Goal: Information Seeking & Learning: Learn about a topic

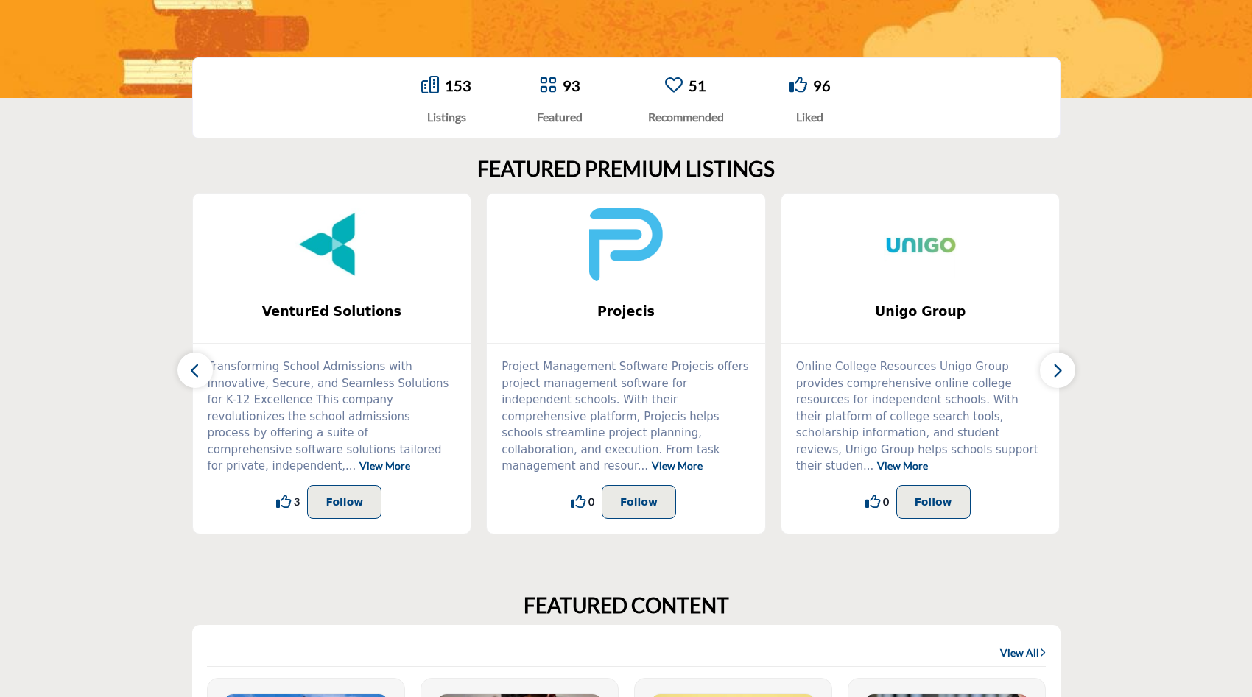
scroll to position [287, 0]
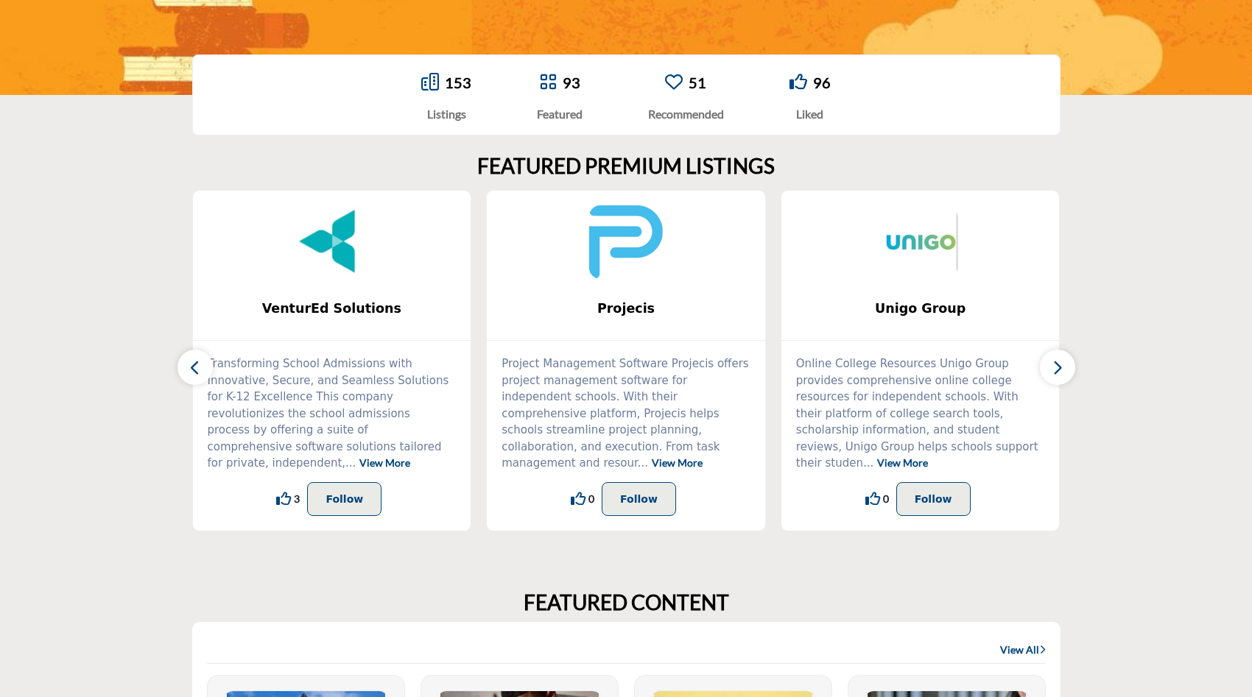
click at [674, 457] on link "View More" at bounding box center [677, 463] width 51 height 13
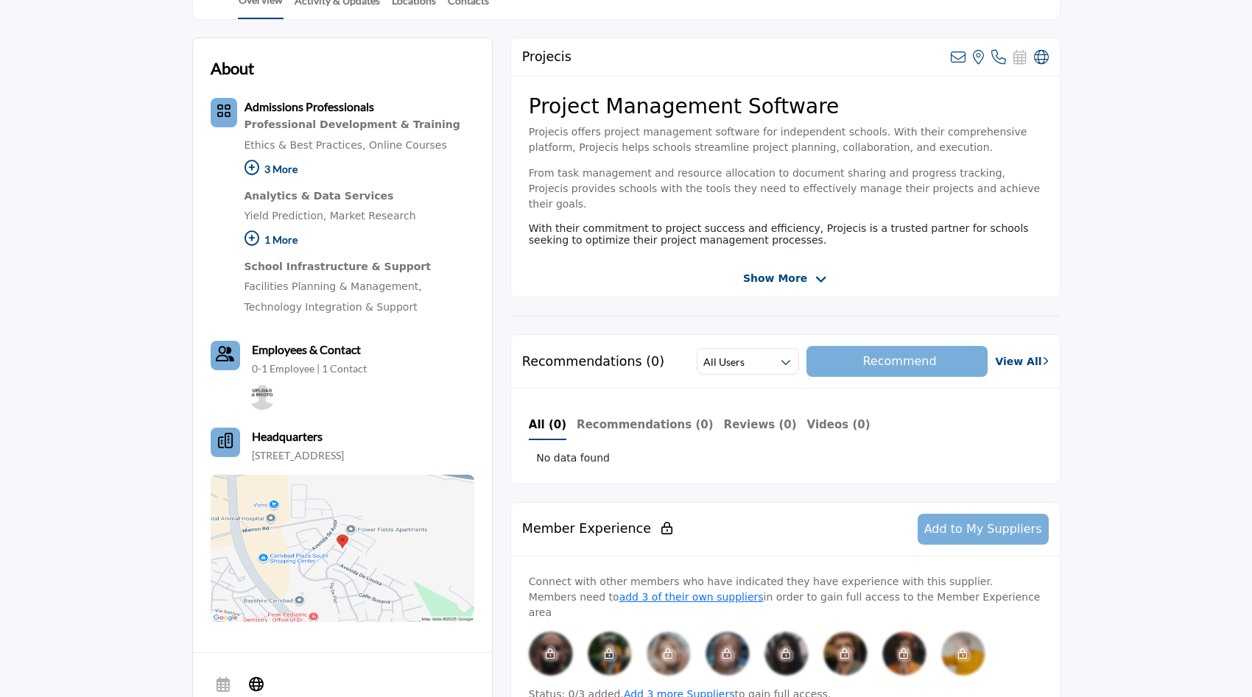
scroll to position [370, 0]
